Goal: Task Accomplishment & Management: Complete application form

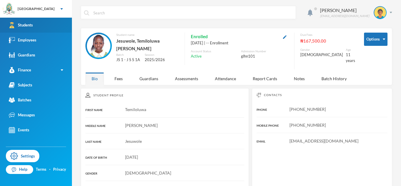
click at [19, 24] on div "Students" at bounding box center [21, 25] width 24 height 6
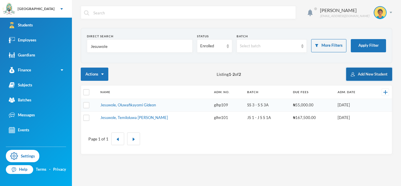
click at [366, 72] on button "Add New Student" at bounding box center [369, 74] width 46 height 13
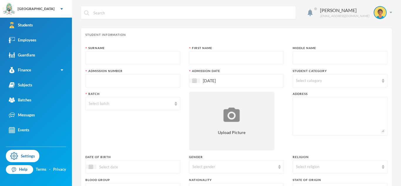
click at [165, 57] on input "text" at bounding box center [133, 57] width 88 height 13
type input "Kehinde"
click at [226, 60] on input "text" at bounding box center [236, 57] width 88 height 13
type input "[PERSON_NAME]"
click at [320, 54] on input "text" at bounding box center [340, 57] width 88 height 13
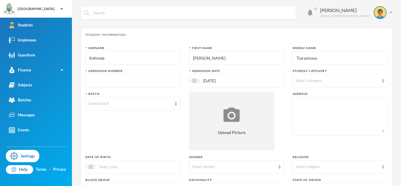
type input "Tiaraoluwa"
click at [133, 80] on input "text" at bounding box center [133, 80] width 88 height 13
type input "glh25e16"
click at [361, 86] on div "Select category" at bounding box center [340, 80] width 95 height 13
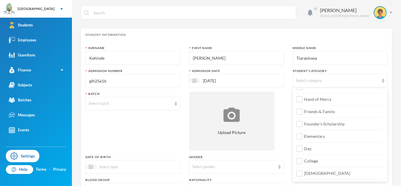
scroll to position [69, 0]
click at [325, 137] on label "Day" at bounding box center [340, 135] width 86 height 9
click at [303, 137] on input "Day" at bounding box center [299, 137] width 6 height 6
checkbox input "true"
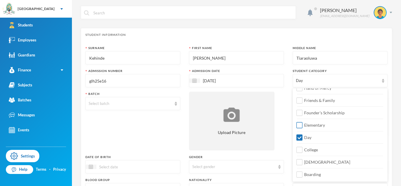
click at [321, 127] on span "Elementary" at bounding box center [315, 124] width 26 height 5
click at [303, 127] on input "Elementary" at bounding box center [299, 125] width 6 height 6
checkbox input "true"
click at [141, 106] on div "Select batch" at bounding box center [130, 104] width 83 height 6
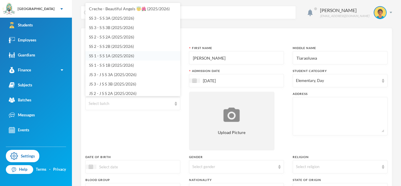
scroll to position [182, 0]
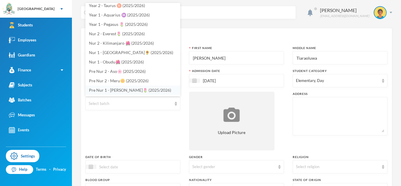
click at [125, 92] on span "Pre Nur 1 - [PERSON_NAME]🌷 (2025/2026)" at bounding box center [130, 89] width 82 height 5
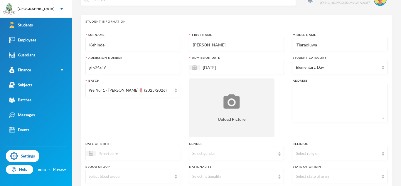
scroll to position [33, 0]
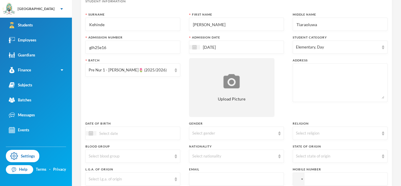
click at [313, 70] on textarea at bounding box center [340, 83] width 88 height 32
paste textarea "[STREET_ADDRESS]"
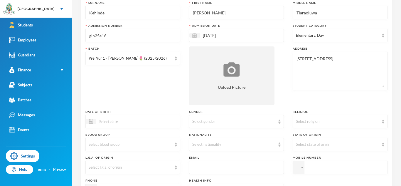
scroll to position [63, 0]
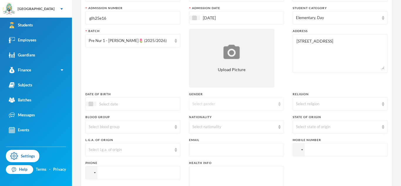
type textarea "[STREET_ADDRESS]"
click at [201, 106] on div "Select gender" at bounding box center [233, 104] width 83 height 6
click at [199, 129] on li "[DEMOGRAPHIC_DATA]" at bounding box center [236, 126] width 95 height 9
click at [222, 130] on div "Select nationality" at bounding box center [236, 126] width 95 height 13
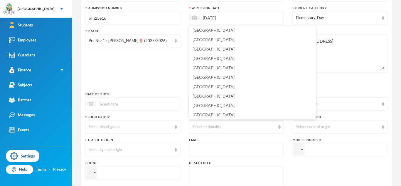
scroll to position [1411, 0]
click at [201, 112] on span "[GEOGRAPHIC_DATA]" at bounding box center [214, 114] width 42 height 5
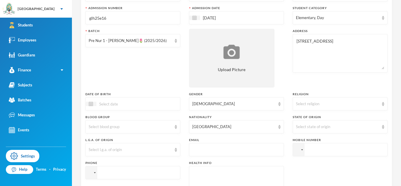
click at [205, 167] on div at bounding box center [236, 185] width 95 height 38
click at [204, 173] on textarea at bounding box center [236, 185] width 88 height 32
type textarea "NIL"
click at [314, 130] on div "Select state of origin" at bounding box center [340, 126] width 95 height 13
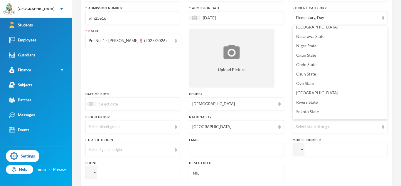
scroll to position [232, 0]
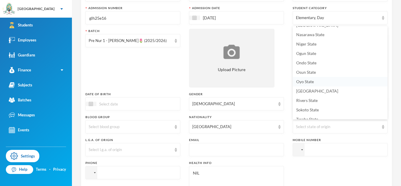
click at [310, 80] on span "Oyo State" at bounding box center [305, 81] width 18 height 5
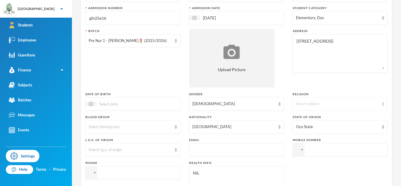
click at [306, 103] on div "Select religion" at bounding box center [337, 104] width 83 height 6
click at [305, 128] on span "[DEMOGRAPHIC_DATA]" at bounding box center [319, 126] width 46 height 5
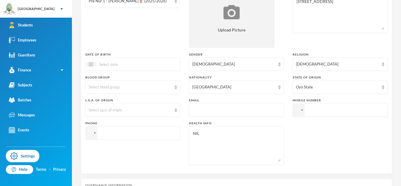
scroll to position [103, 0]
click at [322, 109] on input "tel" at bounding box center [340, 109] width 95 height 13
paste input "08178928229"
click at [318, 109] on input "[PHONE_NUMBER]" at bounding box center [340, 109] width 95 height 13
type input "[PHONE_NUMBER]"
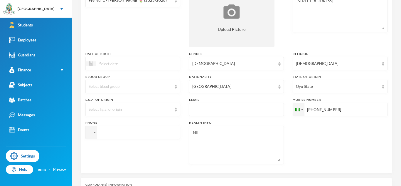
click at [293, 116] on input "tel" at bounding box center [340, 109] width 95 height 13
paste input "07042276449"
click at [293, 116] on input "[PHONE_NUMBER]" at bounding box center [340, 109] width 95 height 13
type input "[PHONE_NUMBER]"
click at [220, 110] on input "text" at bounding box center [236, 109] width 88 height 13
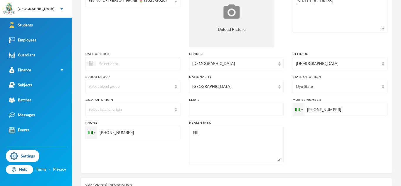
click at [220, 110] on input "text" at bounding box center [236, 109] width 88 height 13
paste input "[EMAIL_ADDRESS][DOMAIN_NAME]"
click at [220, 110] on input "[EMAIL_ADDRESS][DOMAIN_NAME]" at bounding box center [236, 109] width 88 height 13
type input "[EMAIL_ADDRESS][DOMAIN_NAME]"
click at [144, 108] on div "Select l.g.a. of origin" at bounding box center [130, 110] width 83 height 6
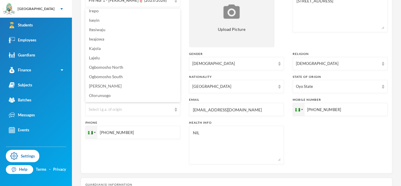
scroll to position [219, 0]
click at [132, 60] on li "Oyo" at bounding box center [132, 58] width 95 height 9
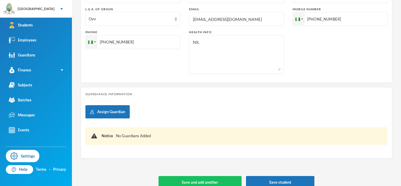
scroll to position [203, 0]
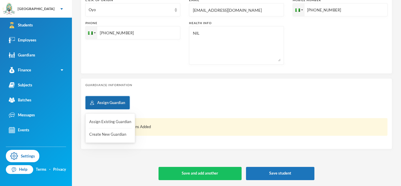
click at [110, 100] on button "Assign Guardian" at bounding box center [107, 102] width 44 height 13
click at [114, 136] on button "Create New Guardian" at bounding box center [110, 134] width 43 height 11
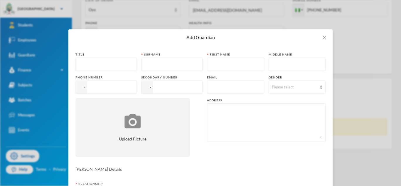
click at [95, 61] on input "text" at bounding box center [106, 64] width 55 height 13
type input "Mr"
click at [182, 63] on input "text" at bounding box center [171, 64] width 55 height 13
type input "Kehinde"
click at [221, 60] on input "text" at bounding box center [235, 64] width 51 height 13
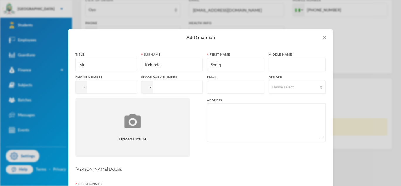
type input "Sodiq"
click at [237, 88] on input "text" at bounding box center [235, 87] width 51 height 13
paste input "[EMAIL_ADDRESS][DOMAIN_NAME]"
type input "[EMAIL_ADDRESS][DOMAIN_NAME]"
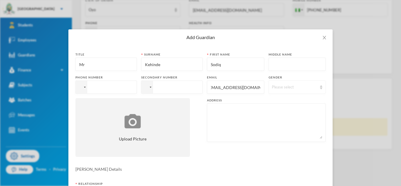
click at [284, 92] on div "Please select" at bounding box center [297, 86] width 57 height 13
click at [282, 101] on li "[DEMOGRAPHIC_DATA]" at bounding box center [296, 100] width 57 height 9
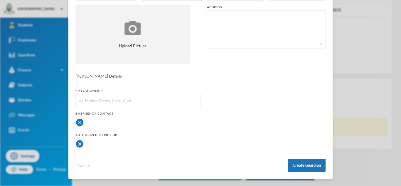
click at [149, 101] on input "text" at bounding box center [138, 100] width 119 height 13
type input "Father"
click at [89, 124] on button "button" at bounding box center [84, 122] width 19 height 9
click at [84, 146] on button "button" at bounding box center [84, 143] width 19 height 9
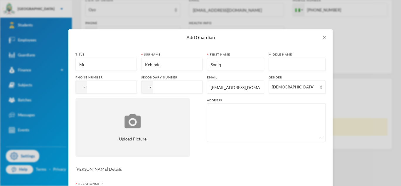
click at [122, 86] on input "tel" at bounding box center [105, 86] width 61 height 13
paste input "08178928229"
click at [101, 90] on input "[PHONE_NUMBER]" at bounding box center [105, 86] width 61 height 13
type input "[PHONE_NUMBER]"
click at [137, 87] on input "tel" at bounding box center [105, 86] width 61 height 13
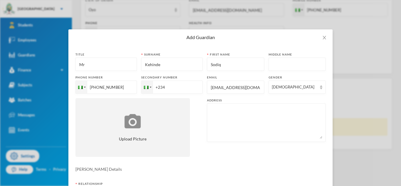
paste input "07042276449"
type input "[PHONE_NUMBER]"
click at [271, 112] on textarea at bounding box center [266, 123] width 112 height 32
paste textarea "[STREET_ADDRESS]"
click at [271, 112] on textarea "[STREET_ADDRESS]" at bounding box center [266, 123] width 112 height 32
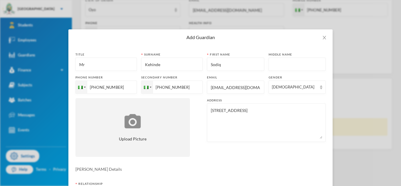
scroll to position [93, 0]
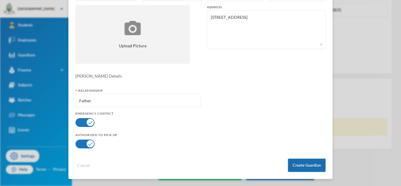
type textarea "[STREET_ADDRESS]"
click at [301, 167] on button "Create Guardian" at bounding box center [307, 164] width 38 height 13
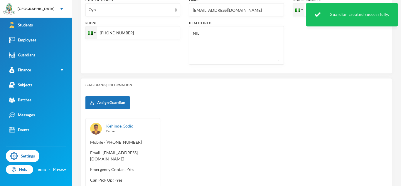
scroll to position [0, 0]
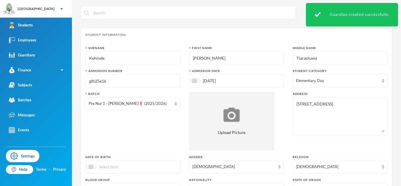
click at [249, 81] on div "[DATE]" at bounding box center [236, 80] width 95 height 13
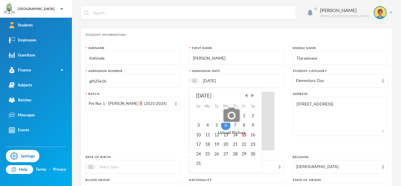
click at [244, 135] on span "Upload Picture" at bounding box center [232, 132] width 28 height 6
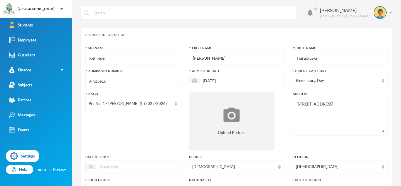
click at [247, 79] on input "[DATE]" at bounding box center [224, 80] width 49 height 7
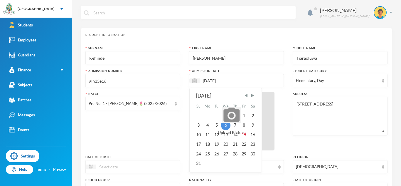
click at [244, 134] on span "Upload Picture" at bounding box center [232, 132] width 28 height 6
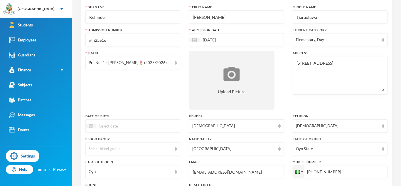
scroll to position [41, 0]
click at [144, 81] on div "Batch Pre Nur 1 - [PERSON_NAME]🌷 (2025/2026)" at bounding box center [132, 79] width 95 height 59
click at [195, 37] on div at bounding box center [194, 39] width 11 height 4
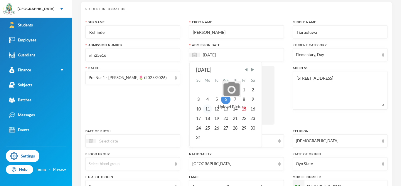
scroll to position [25, 0]
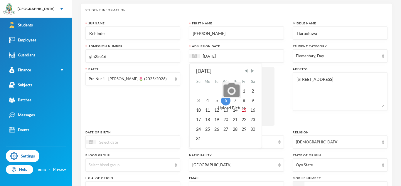
click at [253, 70] on span "Next Month" at bounding box center [252, 70] width 5 height 5
click at [246, 70] on span "Previous Month" at bounding box center [246, 70] width 5 height 5
click at [198, 99] on div "3" at bounding box center [198, 100] width 9 height 9
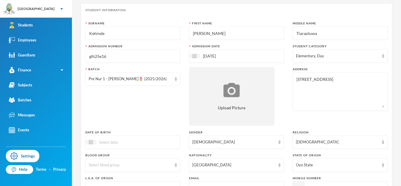
click at [246, 55] on input "[DATE]" at bounding box center [224, 56] width 49 height 7
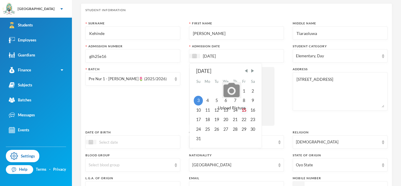
click at [246, 108] on div "15" at bounding box center [243, 109] width 9 height 9
type input "[DATE]"
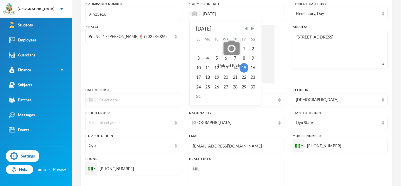
scroll to position [67, 0]
click at [127, 102] on input at bounding box center [120, 99] width 49 height 7
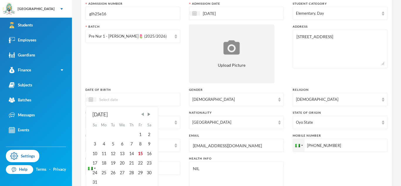
click at [144, 115] on span "Previous Month" at bounding box center [142, 114] width 5 height 5
click at [147, 115] on span "Next Month" at bounding box center [148, 114] width 5 height 5
click at [121, 172] on div "30" at bounding box center [122, 172] width 10 height 9
click at [115, 101] on input "30/07/02023" at bounding box center [120, 99] width 49 height 7
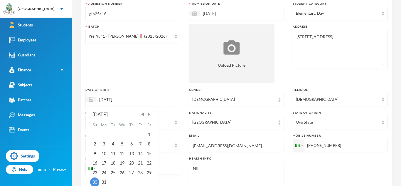
click at [139, 96] on input "[DATE]" at bounding box center [120, 99] width 49 height 7
type input "[DATE]"
click at [133, 81] on div "Batch Pre Nur 1 - [PERSON_NAME]🌷 (2025/2026)" at bounding box center [132, 53] width 95 height 59
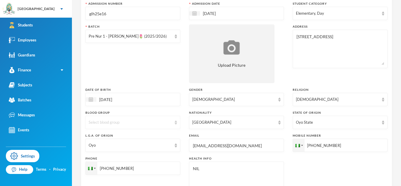
click at [134, 126] on div "Select blood group" at bounding box center [132, 122] width 95 height 13
click at [109, 100] on li "O+" at bounding box center [132, 99] width 95 height 9
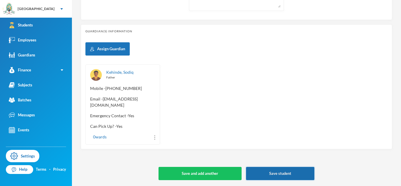
click at [289, 177] on button "Save student" at bounding box center [280, 173] width 68 height 13
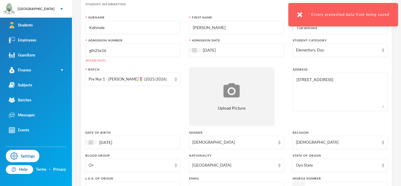
scroll to position [30, 0]
click at [146, 51] on input "glh25e16" at bounding box center [133, 50] width 88 height 13
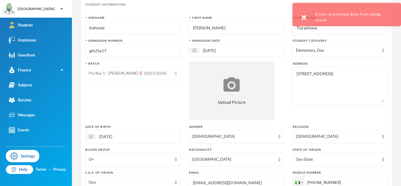
scroll to position [256, 0]
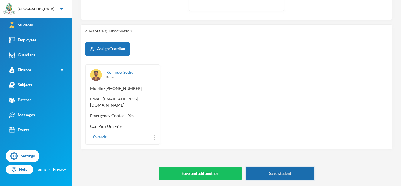
type input "glh25e17"
click at [272, 177] on button "Save student" at bounding box center [280, 173] width 68 height 13
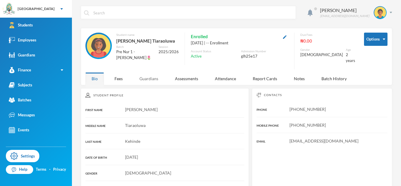
click at [157, 77] on div "Guardians" at bounding box center [148, 78] width 31 height 13
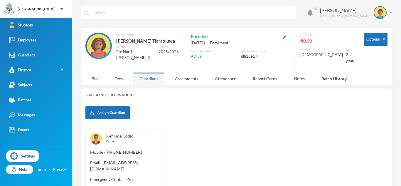
click at [130, 133] on link "Kehinde, Sodiq" at bounding box center [119, 135] width 27 height 5
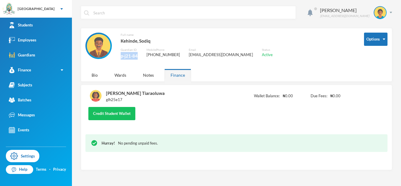
drag, startPoint x: 137, startPoint y: 57, endPoint x: 121, endPoint y: 56, distance: 16.5
click at [121, 56] on div "p-j21-84" at bounding box center [129, 56] width 17 height 8
copy div "p-j21-84"
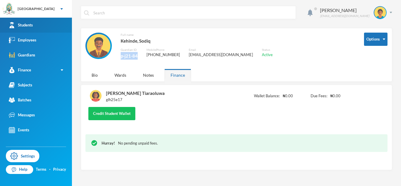
click at [26, 27] on div "Students" at bounding box center [21, 25] width 24 height 6
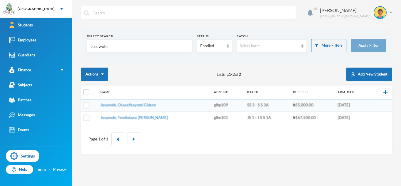
click at [102, 47] on input "Jesuwole" at bounding box center [139, 46] width 99 height 13
click at [334, 51] on button "More Filters" at bounding box center [328, 45] width 35 height 13
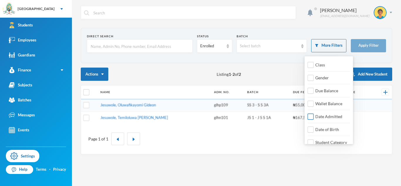
click at [314, 118] on span "Date Admitted" at bounding box center [329, 116] width 32 height 5
click at [314, 118] on input "Date Admitted" at bounding box center [311, 117] width 6 height 6
checkbox input "true"
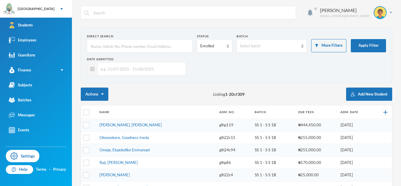
click at [145, 73] on input "text" at bounding box center [140, 68] width 85 height 13
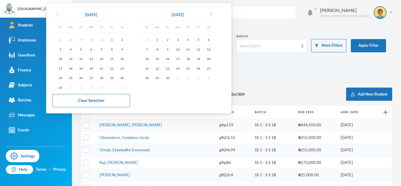
click at [58, 13] on icon "chevron_left" at bounding box center [57, 14] width 7 height 7
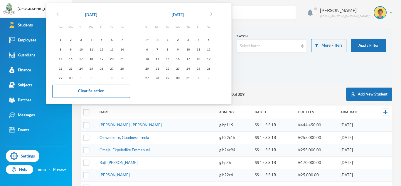
click at [58, 13] on icon "chevron_left" at bounding box center [57, 14] width 7 height 7
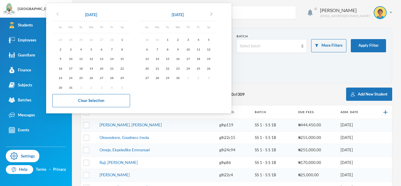
click at [57, 15] on icon "chevron_left" at bounding box center [57, 14] width 7 height 7
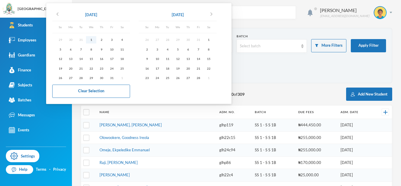
click at [91, 39] on div "1" at bounding box center [91, 39] width 10 height 7
click at [215, 15] on icon "chevron_right" at bounding box center [211, 14] width 7 height 7
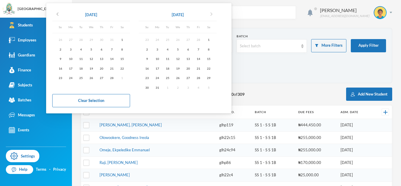
click at [215, 15] on icon "chevron_right" at bounding box center [211, 14] width 7 height 7
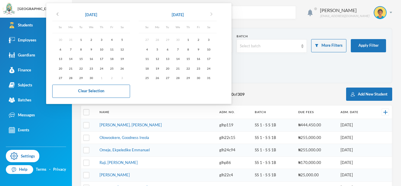
click at [215, 15] on icon "chevron_right" at bounding box center [211, 14] width 7 height 7
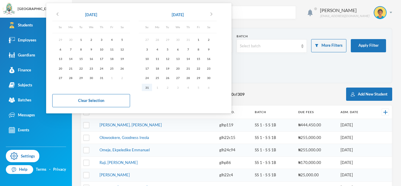
click at [149, 85] on div "31" at bounding box center [147, 87] width 10 height 7
type input "[DATE] - [DATE]"
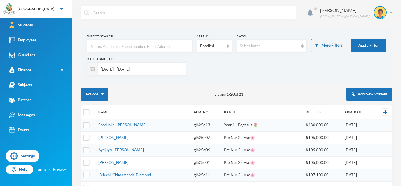
scroll to position [219, 0]
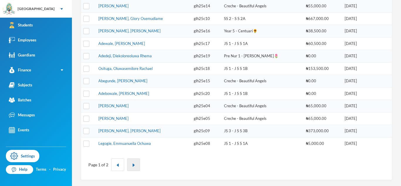
click at [134, 163] on button "button" at bounding box center [133, 164] width 13 height 13
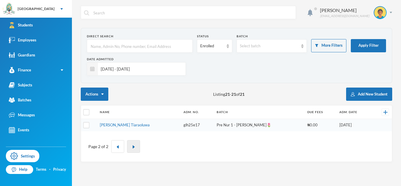
scroll to position [0, 0]
click at [121, 151] on button "button" at bounding box center [117, 146] width 13 height 13
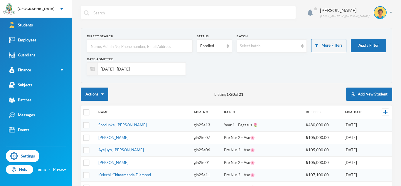
click at [150, 71] on input "[DATE] - [DATE]" at bounding box center [140, 68] width 85 height 13
click at [148, 71] on input "[DATE] - [DATE]" at bounding box center [140, 68] width 85 height 13
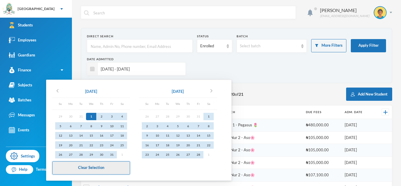
click at [105, 165] on button "Clear Selection" at bounding box center [91, 167] width 78 height 13
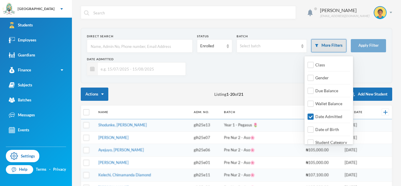
click at [328, 49] on button "More Filters" at bounding box center [328, 45] width 35 height 13
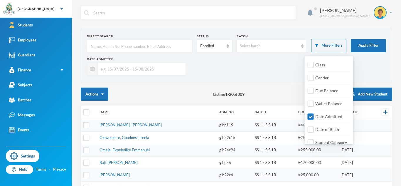
click at [313, 118] on input "Date Admitted" at bounding box center [311, 117] width 6 height 6
checkbox input "false"
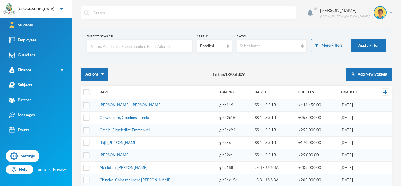
click at [118, 47] on input "text" at bounding box center [139, 46] width 99 height 13
type input "[PERSON_NAME]"
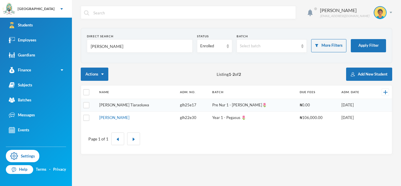
click at [120, 105] on link "[PERSON_NAME] Tiaraoluwa" at bounding box center [124, 104] width 50 height 5
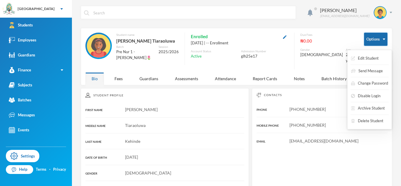
click at [373, 39] on button "Options" at bounding box center [375, 39] width 23 height 13
click at [368, 56] on button "Edit Student" at bounding box center [364, 58] width 29 height 11
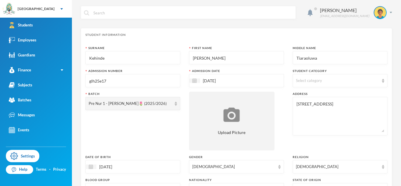
click at [157, 77] on input "glh25e17" at bounding box center [133, 80] width 88 height 13
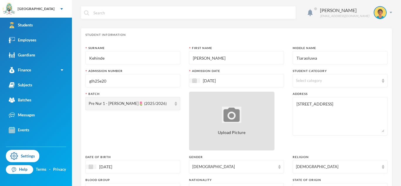
scroll to position [259, 0]
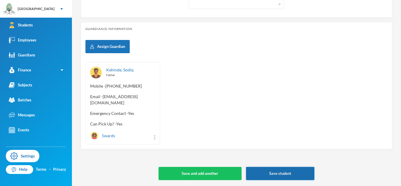
type input "glh25e20"
click at [278, 170] on button "Save student" at bounding box center [280, 173] width 68 height 13
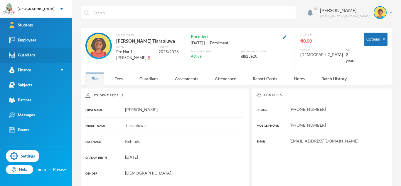
click at [52, 53] on link "Guardians" at bounding box center [36, 55] width 72 height 15
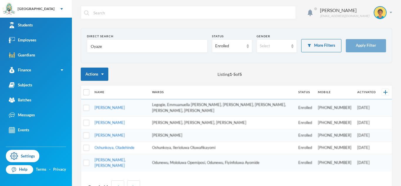
click at [93, 48] on input "Oyaze" at bounding box center [147, 46] width 114 height 13
type input "Kehinde"
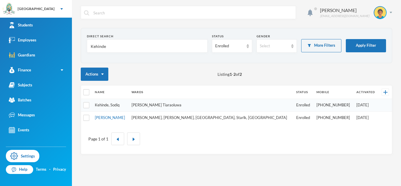
click at [113, 107] on link "Kehinde, Sodiq" at bounding box center [107, 104] width 25 height 5
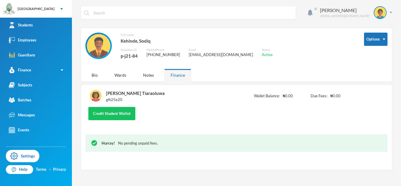
click at [93, 81] on div "Options Full name [PERSON_NAME], Sodiq Guardian ID p-j21-84 Mobile Phone [PHONE…" at bounding box center [236, 55] width 311 height 54
click at [93, 77] on div "Bio" at bounding box center [94, 75] width 18 height 13
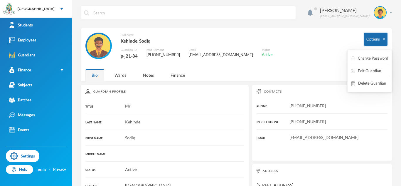
click at [369, 40] on button "Options" at bounding box center [375, 39] width 23 height 13
click at [365, 41] on button "Options" at bounding box center [375, 39] width 23 height 13
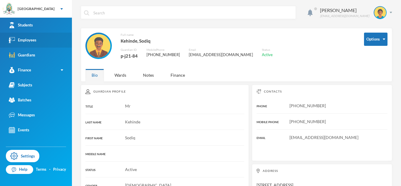
click at [50, 40] on link "Employees" at bounding box center [36, 40] width 72 height 15
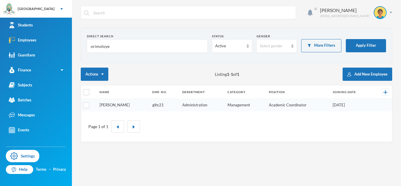
click at [125, 107] on link "[PERSON_NAME]" at bounding box center [114, 104] width 30 height 5
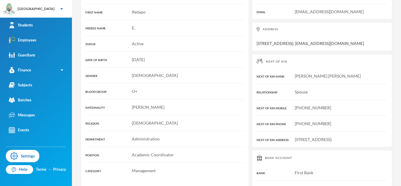
scroll to position [136, 0]
